Goal: Transaction & Acquisition: Purchase product/service

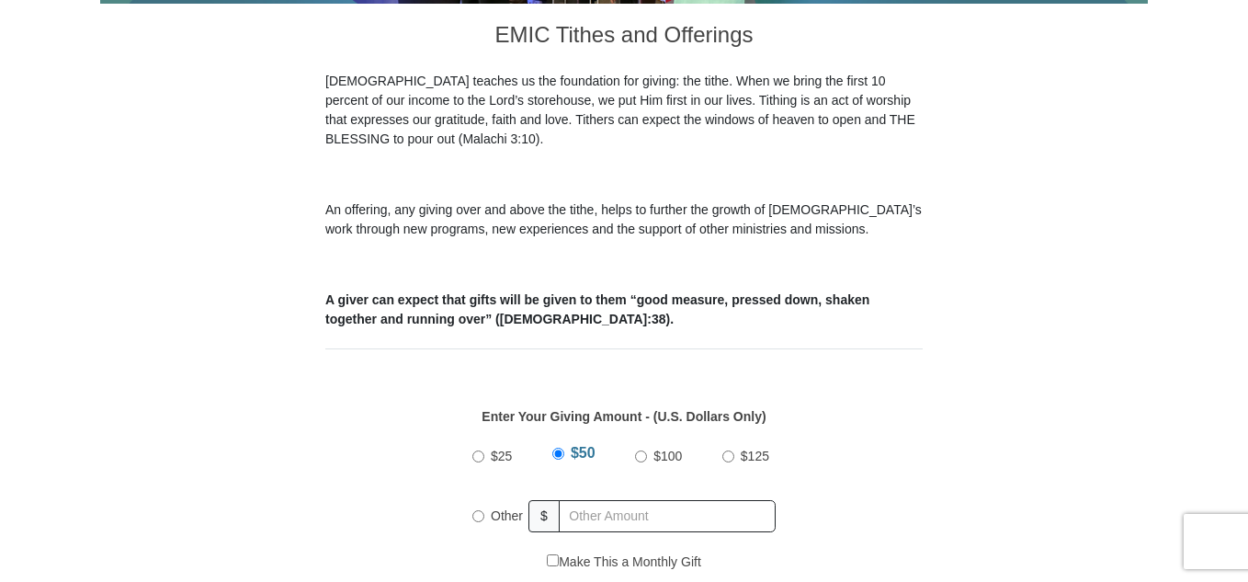
scroll to position [515, 0]
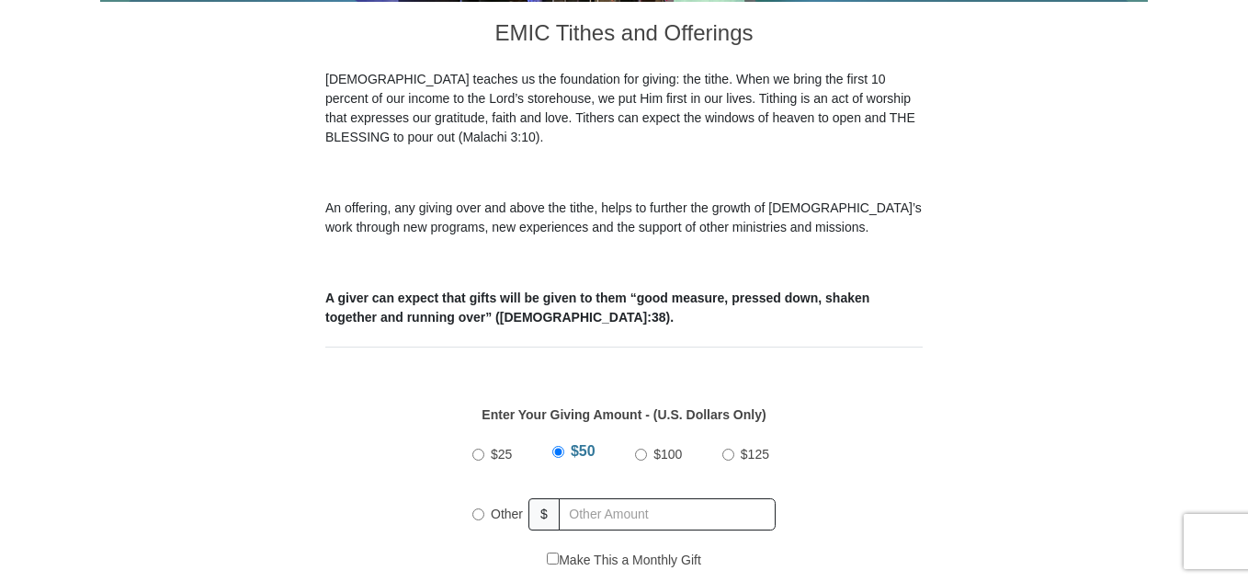
click at [476, 508] on input "Other" at bounding box center [478, 514] width 12 height 12
radio input "true"
click at [576, 498] on input "text" at bounding box center [670, 514] width 210 height 32
type input "162"
click at [788, 551] on div "Make This a Monthly Gift" at bounding box center [624, 570] width 578 height 39
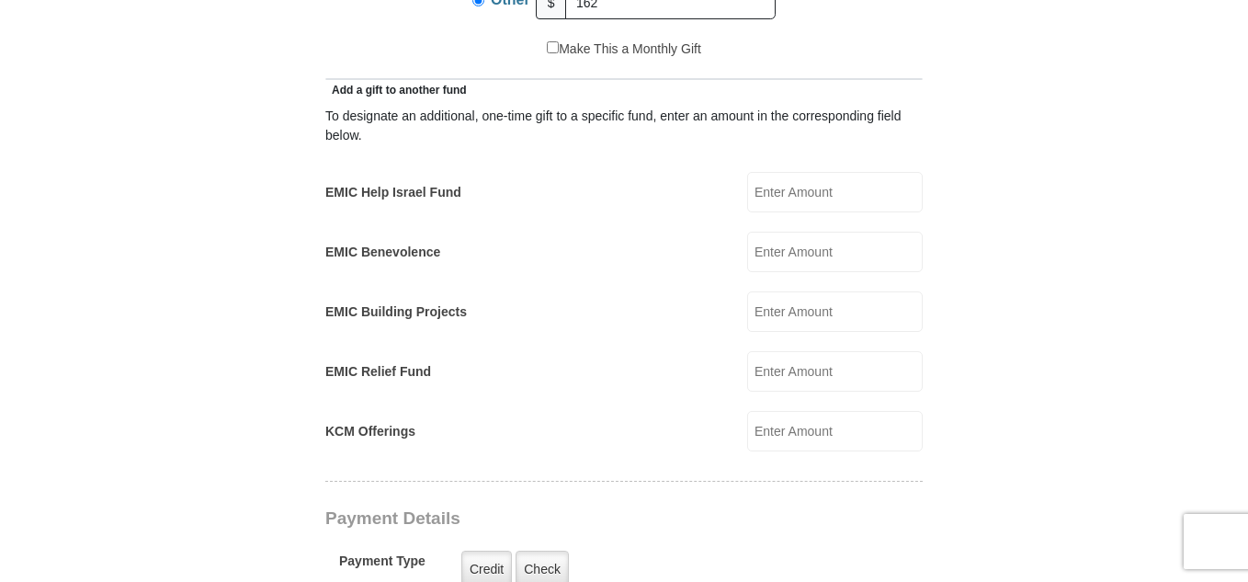
scroll to position [1029, 0]
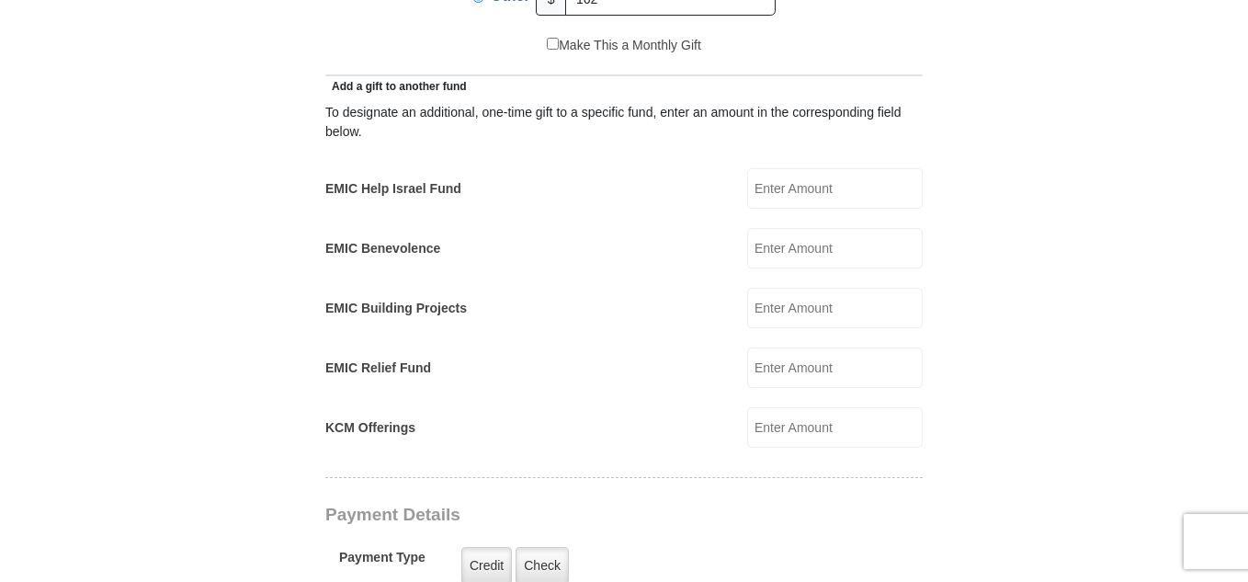
click at [766, 409] on input "KCM Offerings" at bounding box center [835, 427] width 176 height 40
click at [975, 153] on form "[GEOGRAPHIC_DATA][DEMOGRAPHIC_DATA] Online Giving Because of gifts like yours, …" at bounding box center [624, 388] width 1048 height 2688
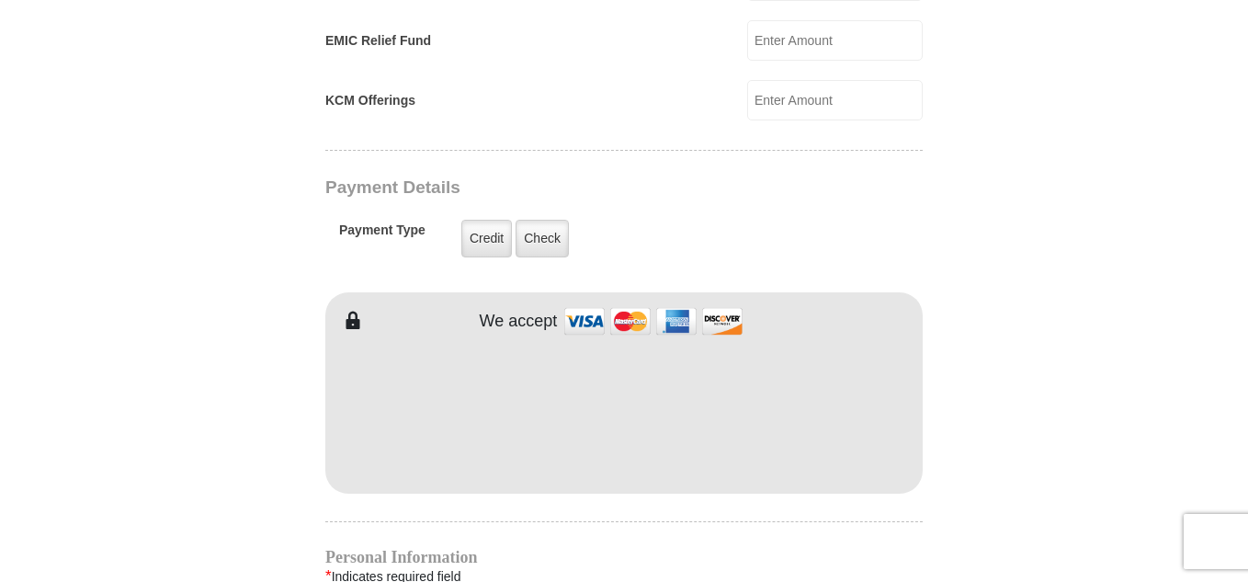
scroll to position [1360, 0]
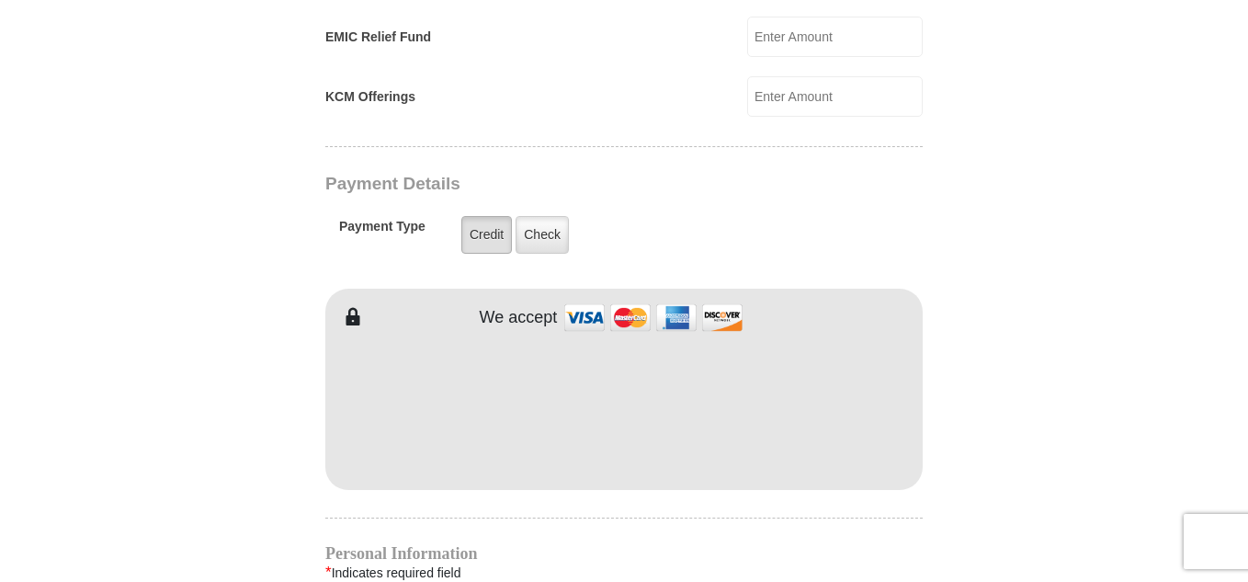
click at [489, 216] on label "Credit" at bounding box center [486, 235] width 51 height 38
click at [0, 0] on input "Credit" at bounding box center [0, 0] width 0 height 0
type input "[PERSON_NAME]"
click at [964, 531] on form "[GEOGRAPHIC_DATA][DEMOGRAPHIC_DATA] Online Giving Because of gifts like yours, …" at bounding box center [624, 57] width 1048 height 2688
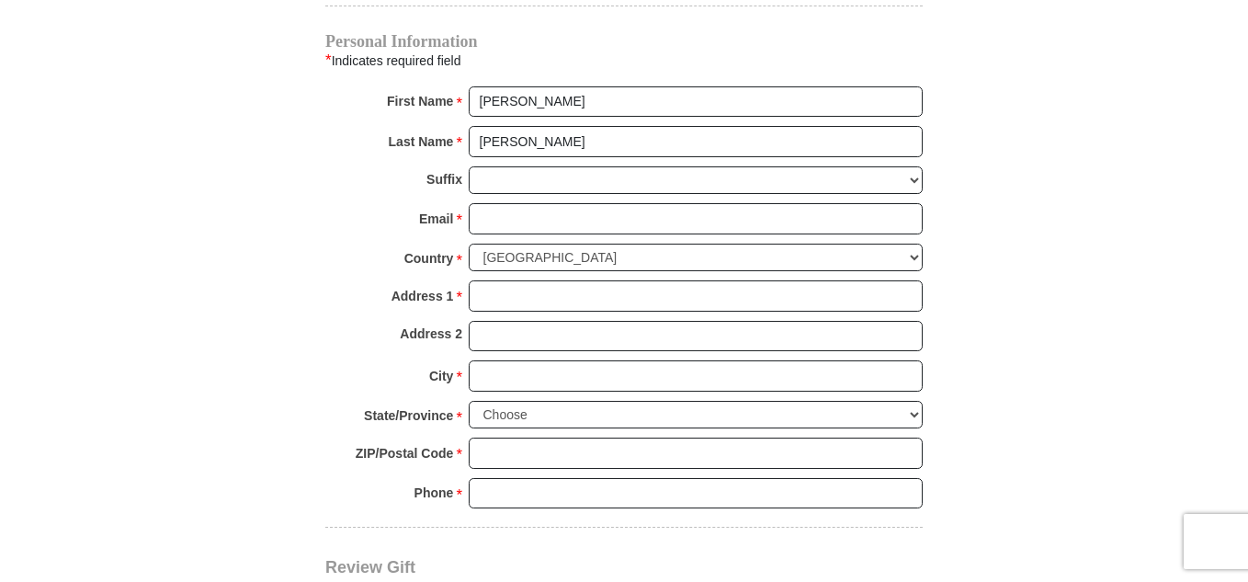
scroll to position [1875, 0]
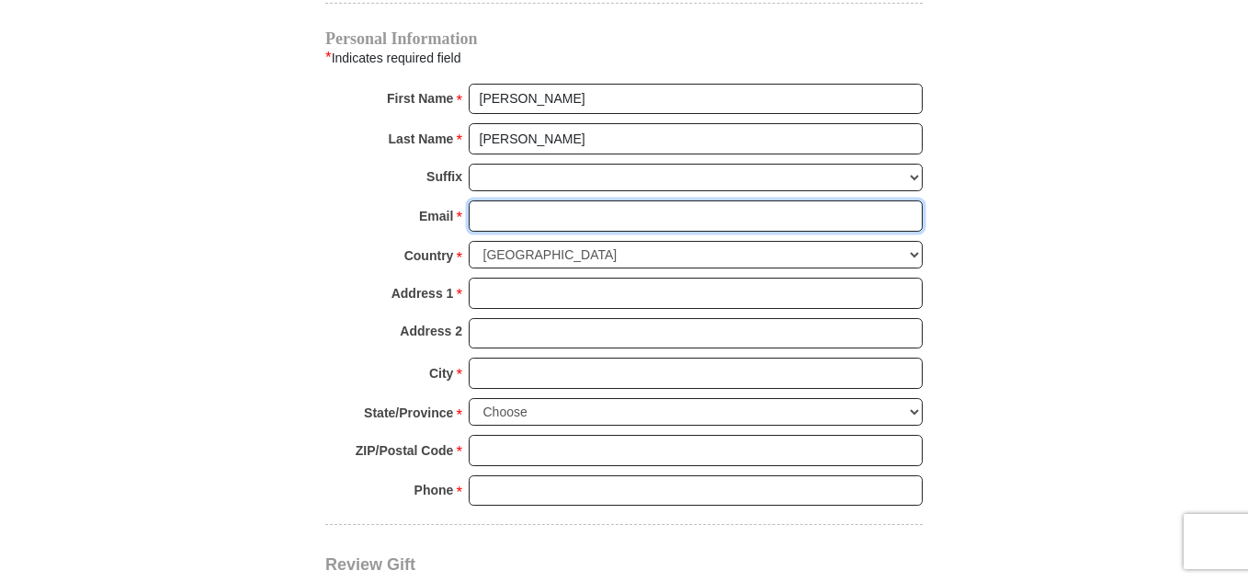
click at [482, 200] on input "Email *" at bounding box center [696, 215] width 454 height 31
type input "[EMAIL_ADDRESS][DOMAIN_NAME]"
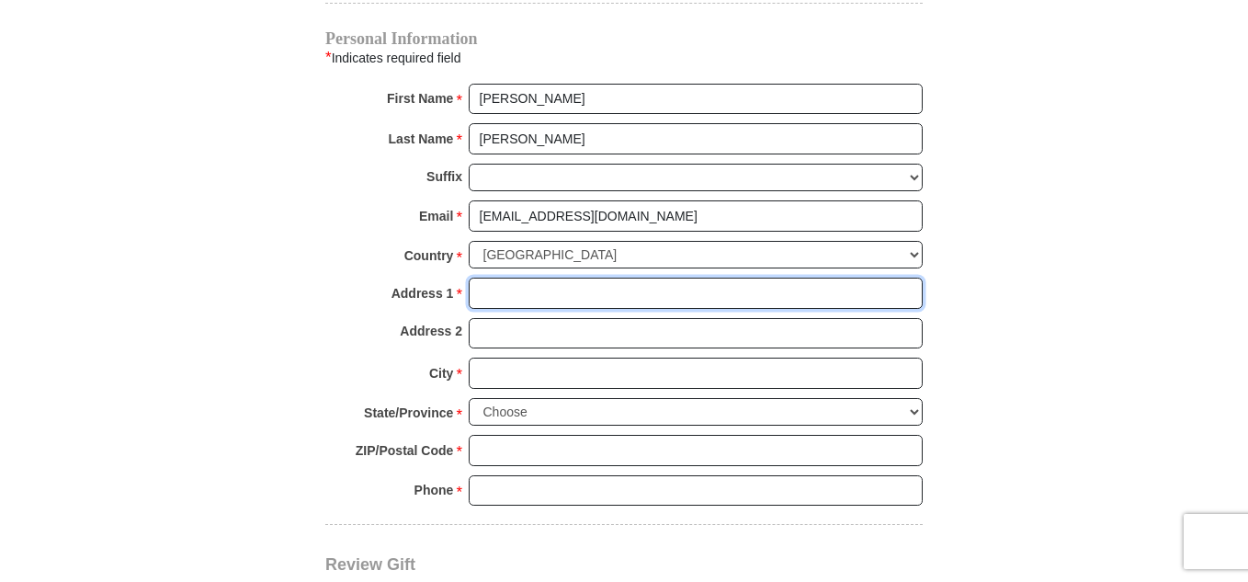
type input "[STREET_ADDRESS]"
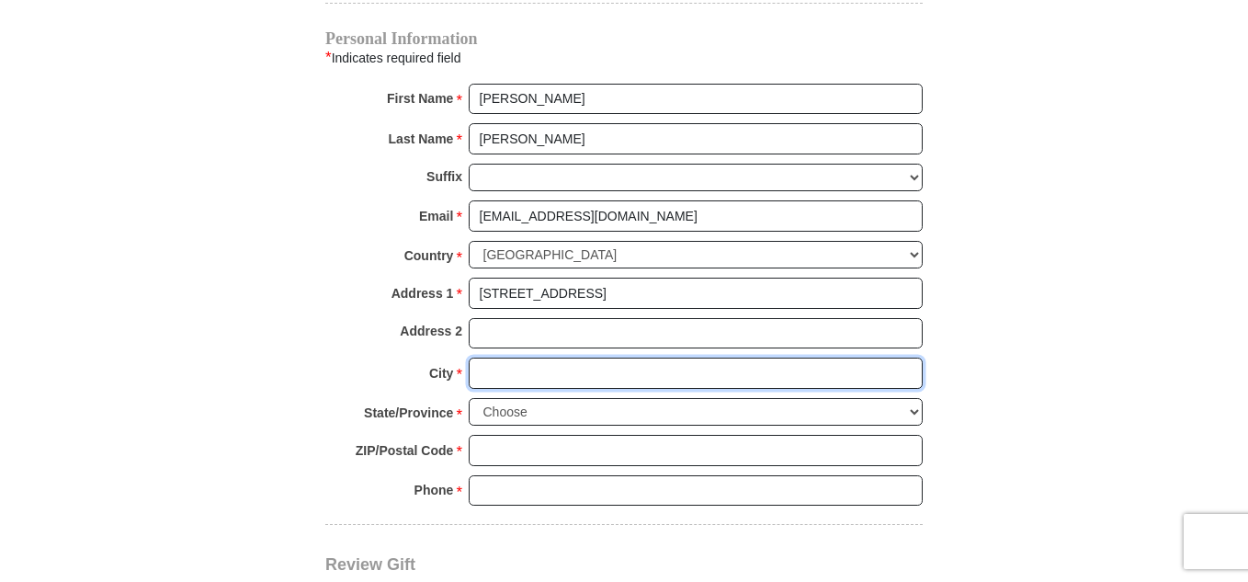
type input "[GEOGRAPHIC_DATA]"
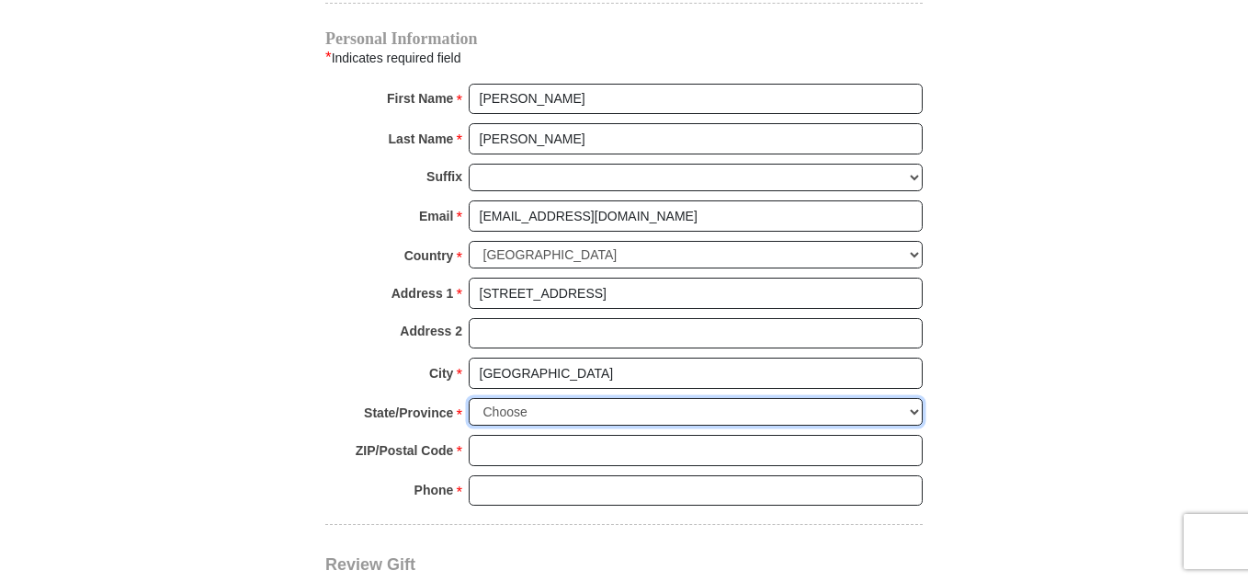
select select "[GEOGRAPHIC_DATA]"
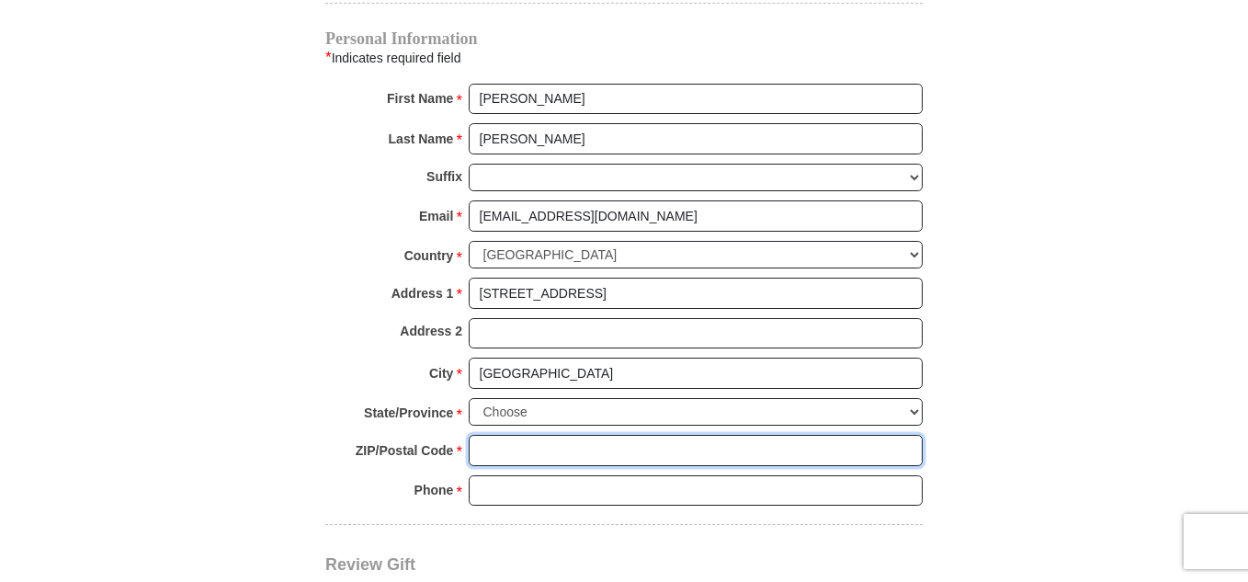
type input "76002"
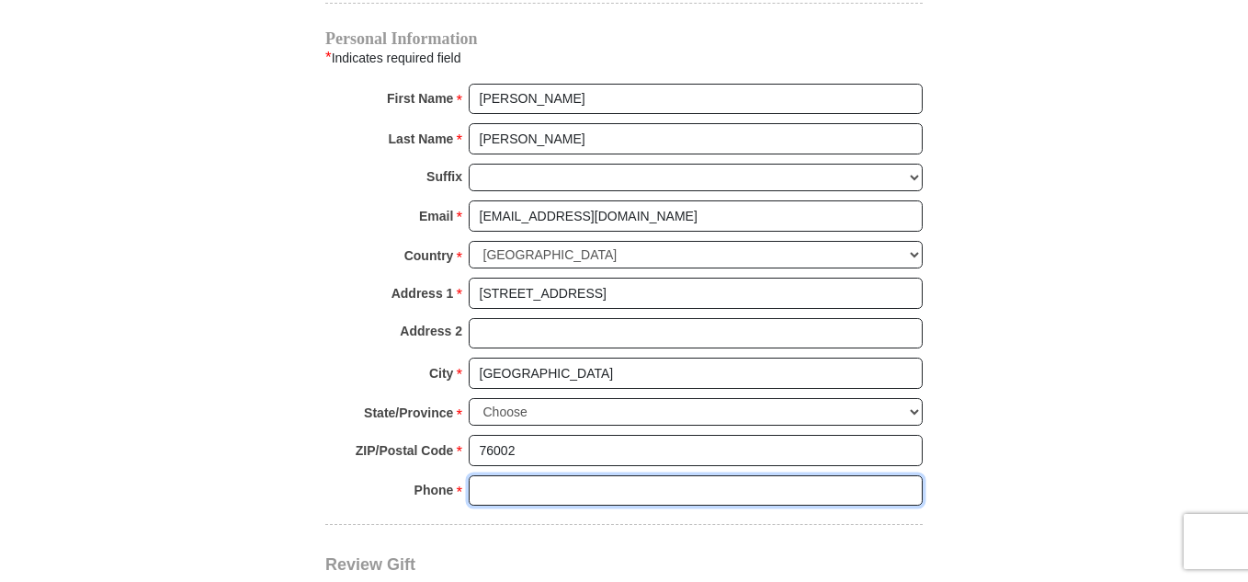
type input "8174498525"
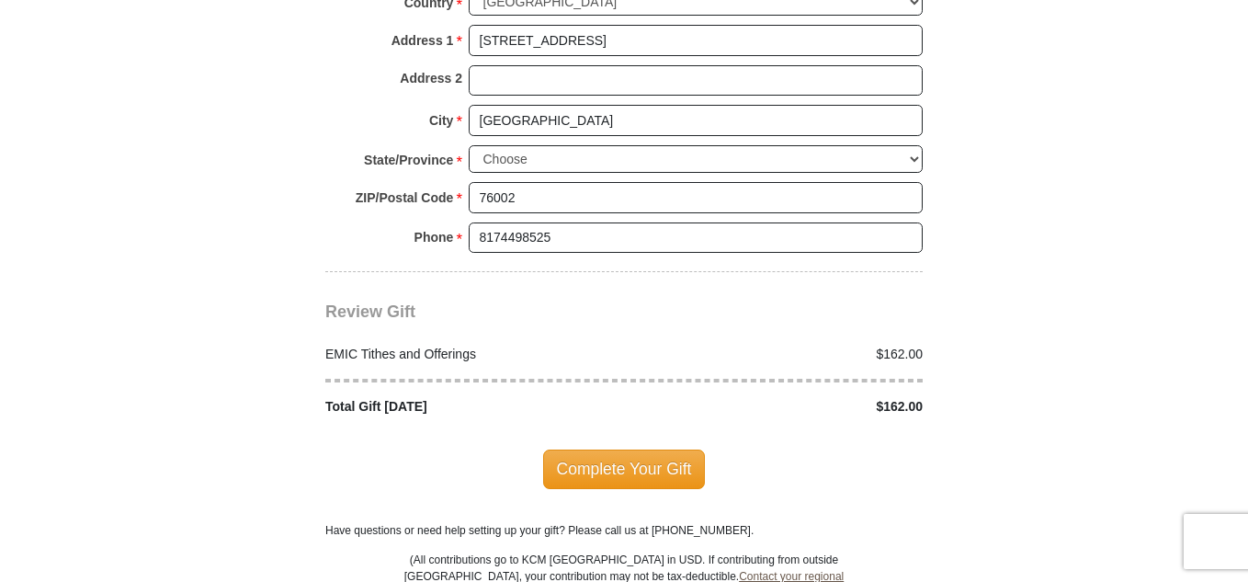
scroll to position [2132, 0]
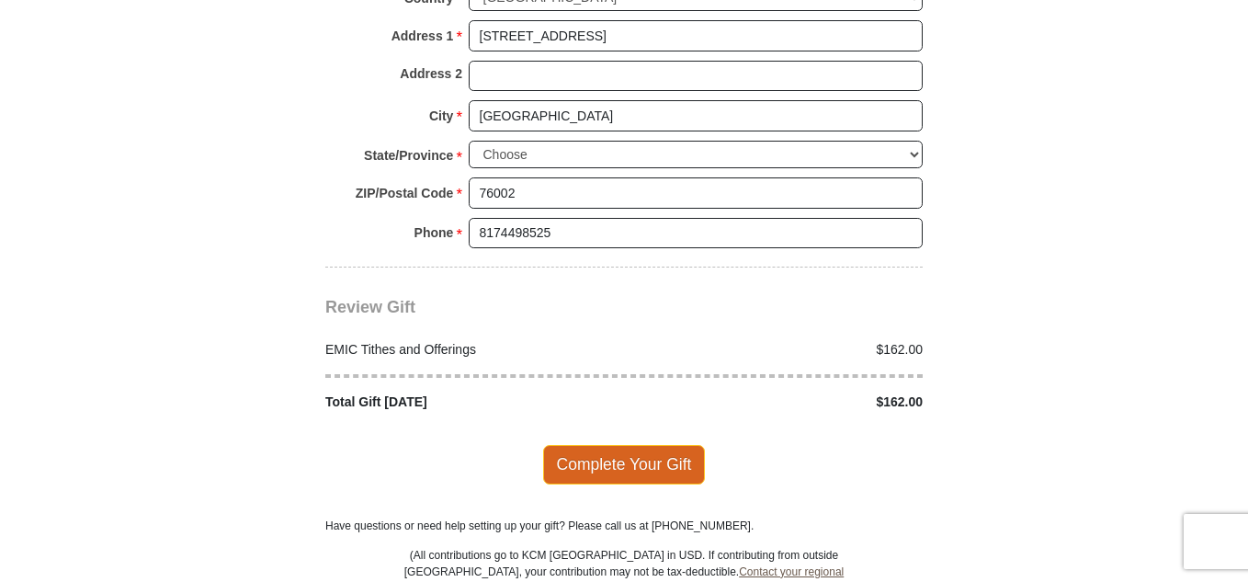
click at [603, 445] on span "Complete Your Gift" at bounding box center [624, 464] width 163 height 39
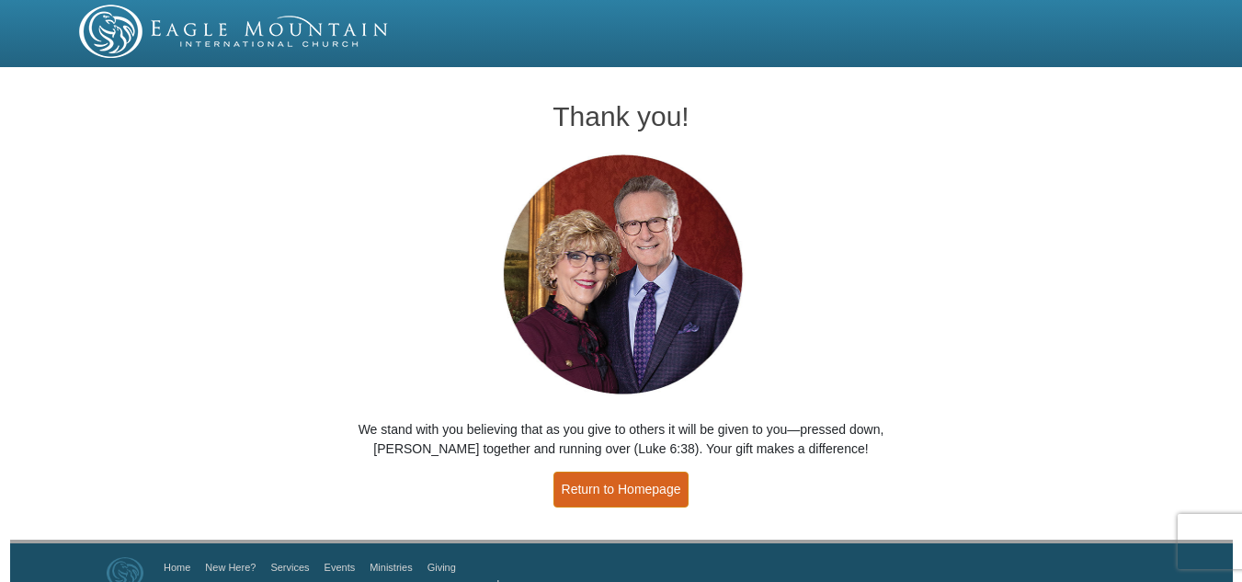
click at [617, 489] on link "Return to Homepage" at bounding box center [621, 489] width 136 height 36
